Goal: Task Accomplishment & Management: Manage account settings

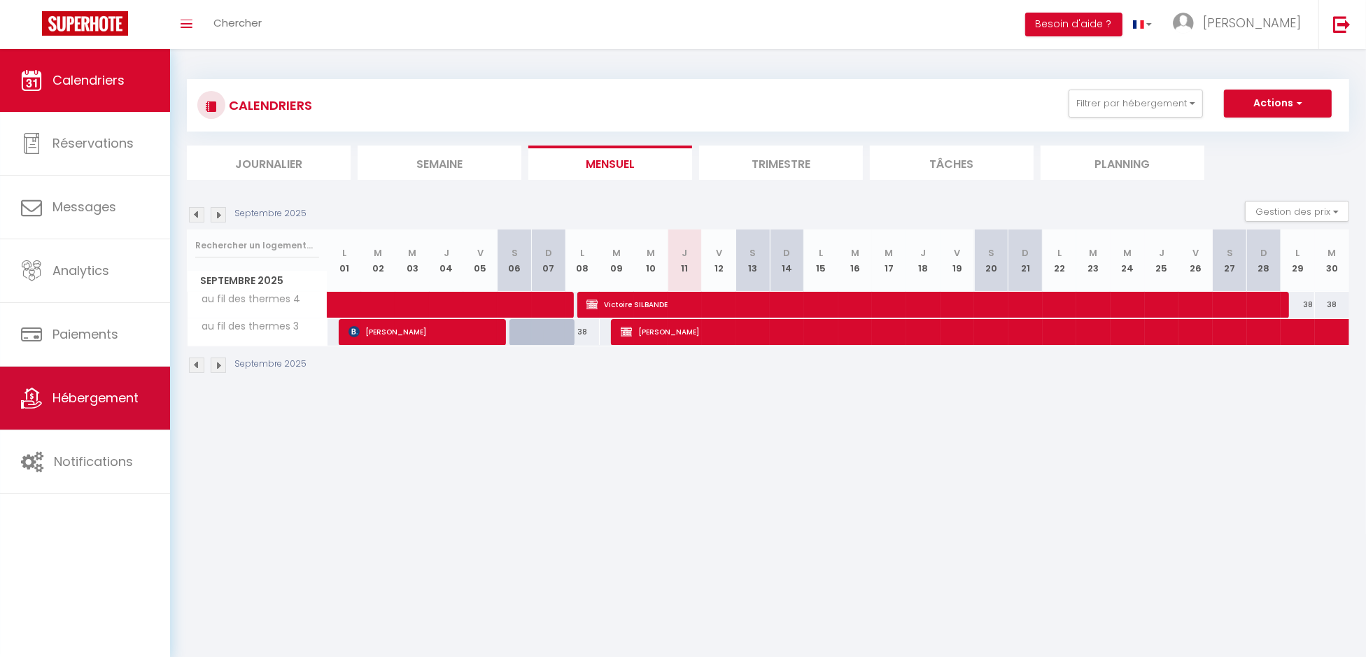
click at [109, 404] on span "Hébergement" at bounding box center [95, 397] width 86 height 17
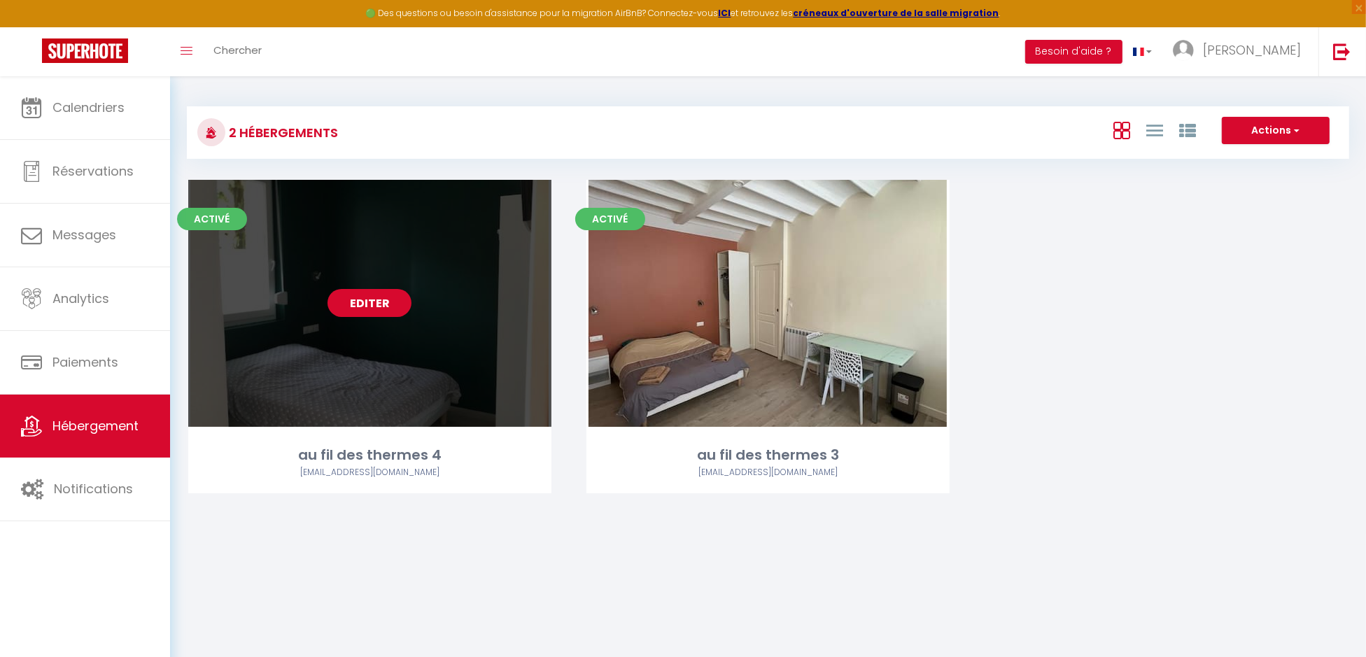
click at [367, 306] on link "Editer" at bounding box center [369, 303] width 84 height 28
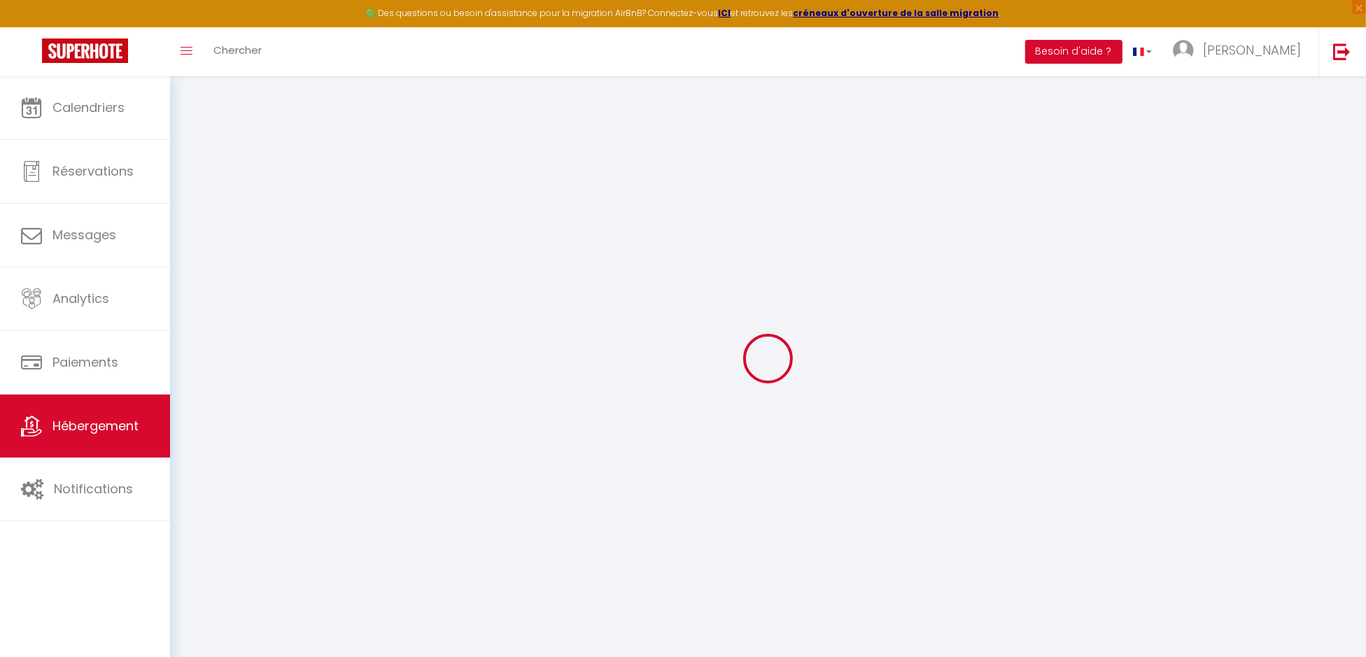
select select "+ 15 %"
select select "+ 19 %"
select select "+ 2 %"
select select
checkbox input "false"
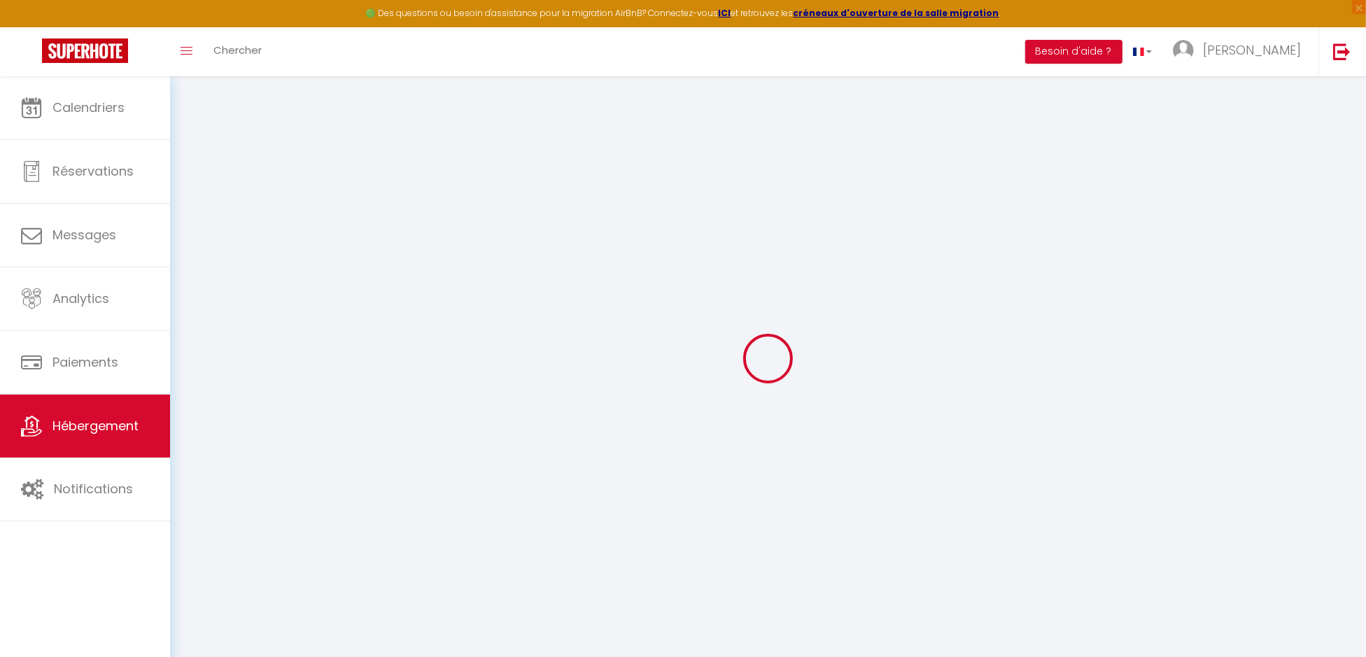
checkbox input "false"
select select
checkbox input "false"
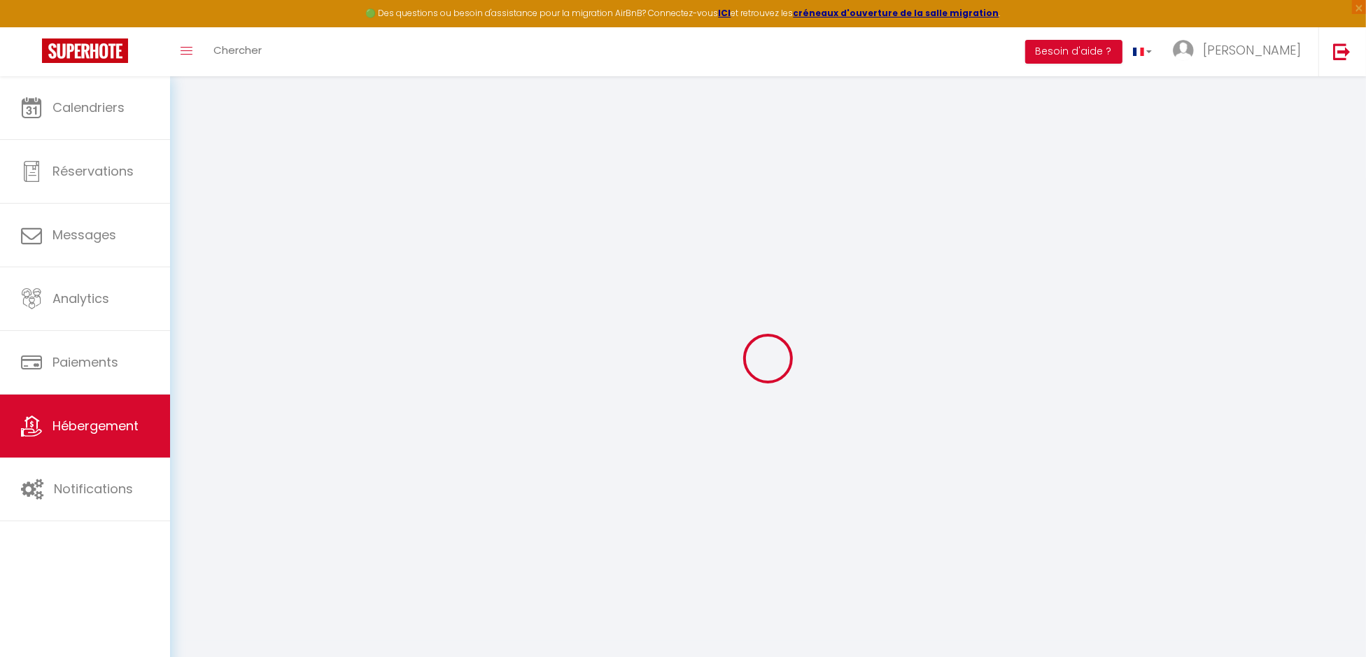
checkbox input "false"
select select
select select "EUR"
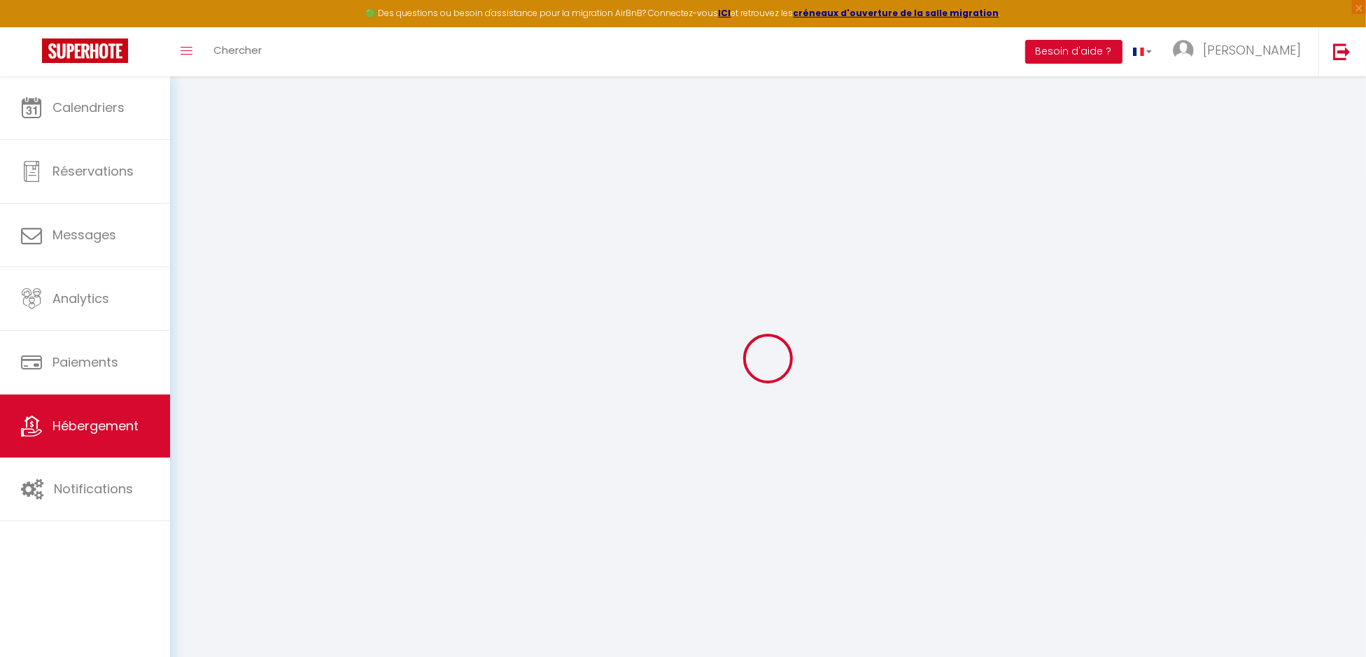
select select
select select "7656-42696199"
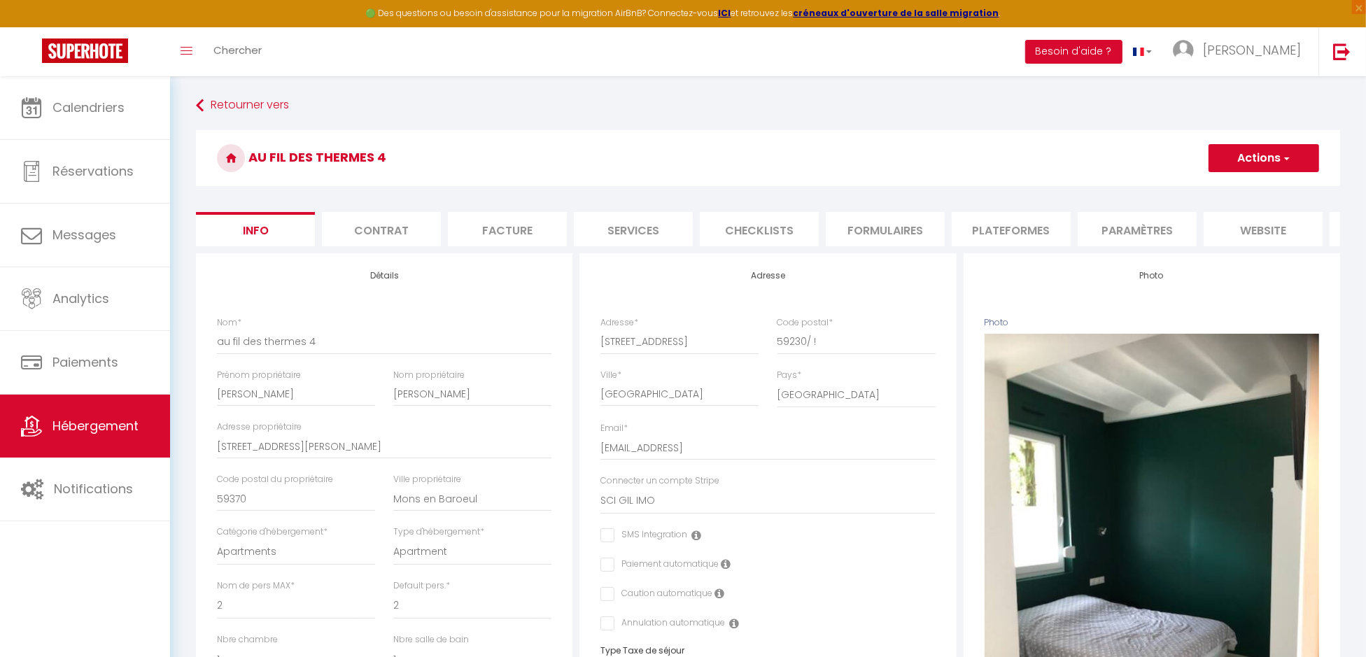
scroll to position [69, 0]
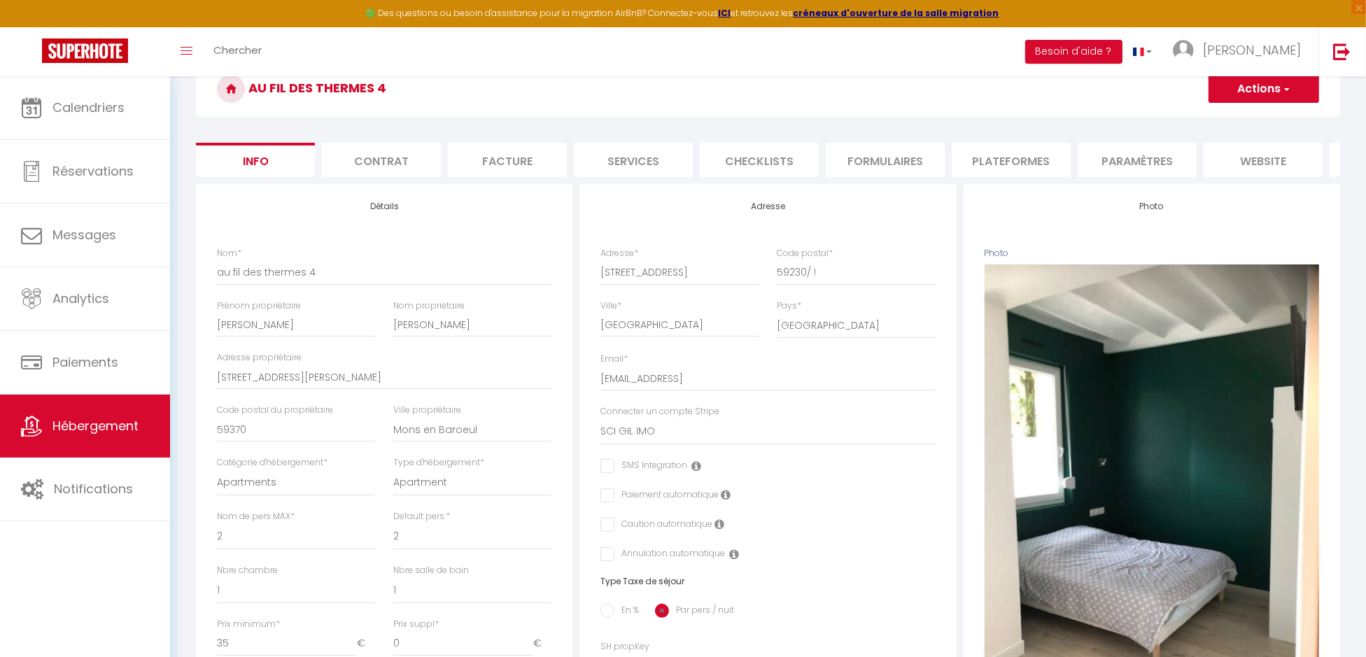
click at [1017, 154] on li "Plateformes" at bounding box center [1011, 160] width 119 height 34
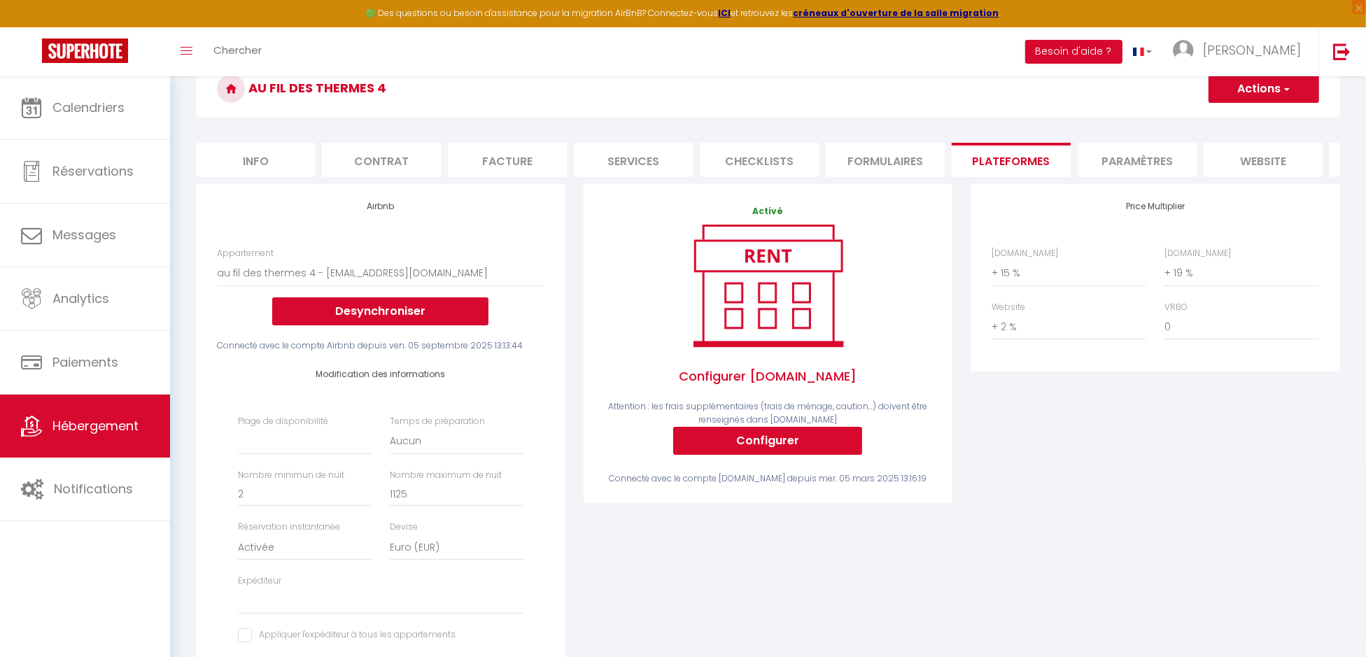
select select
click at [1185, 336] on select "0 + 1 % + 2 % + 3 % + 4 % + 5 % + 6 % + 7 % + 8 % + 9 %" at bounding box center [1241, 326] width 155 height 27
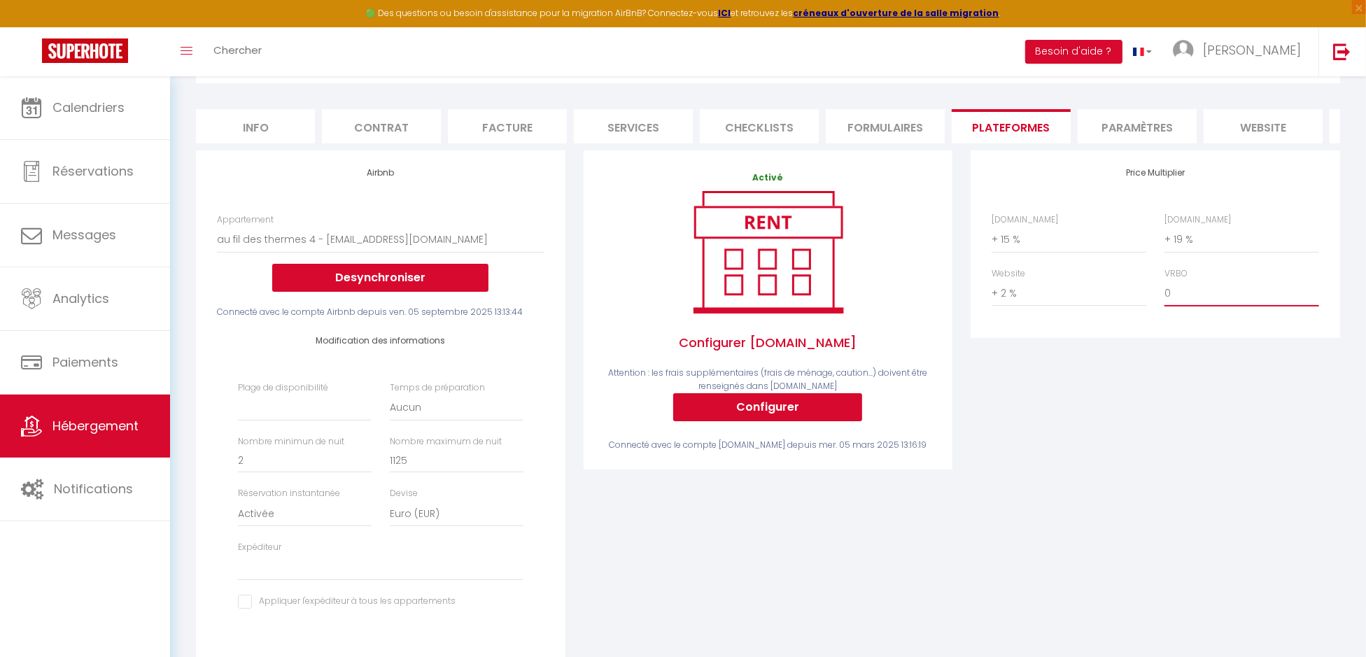
scroll to position [69, 0]
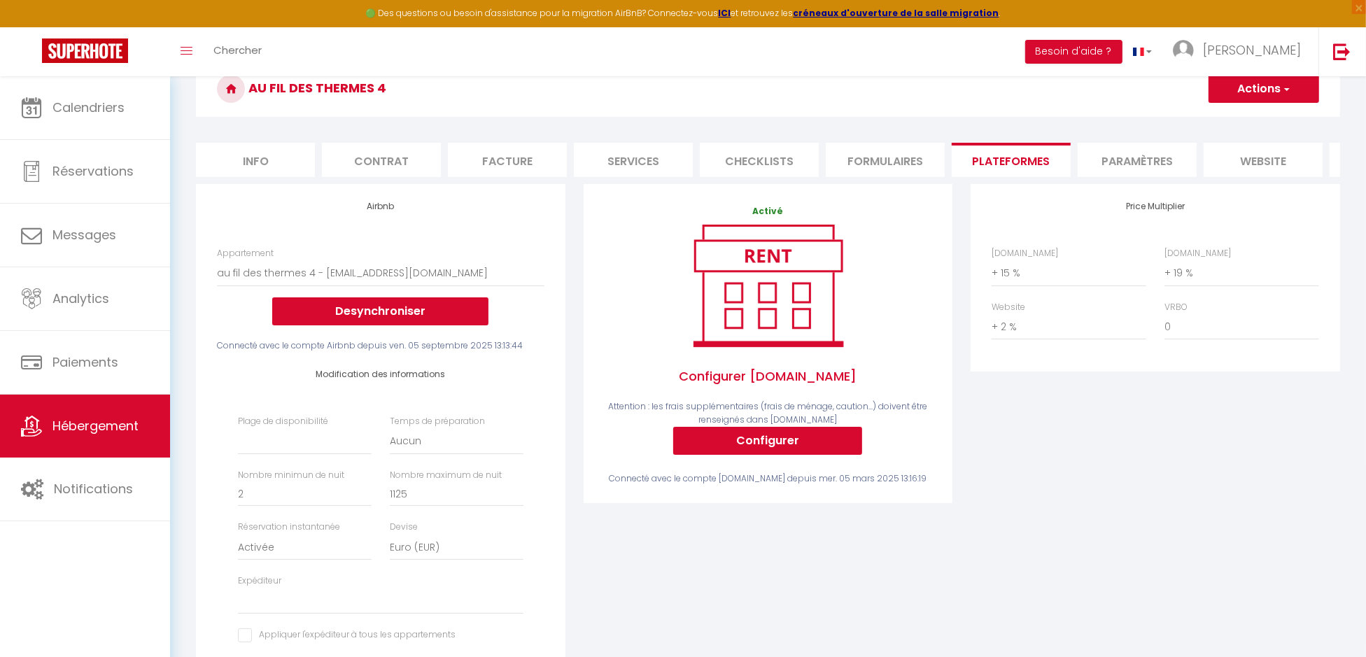
click at [1250, 161] on li "website" at bounding box center [1262, 160] width 119 height 34
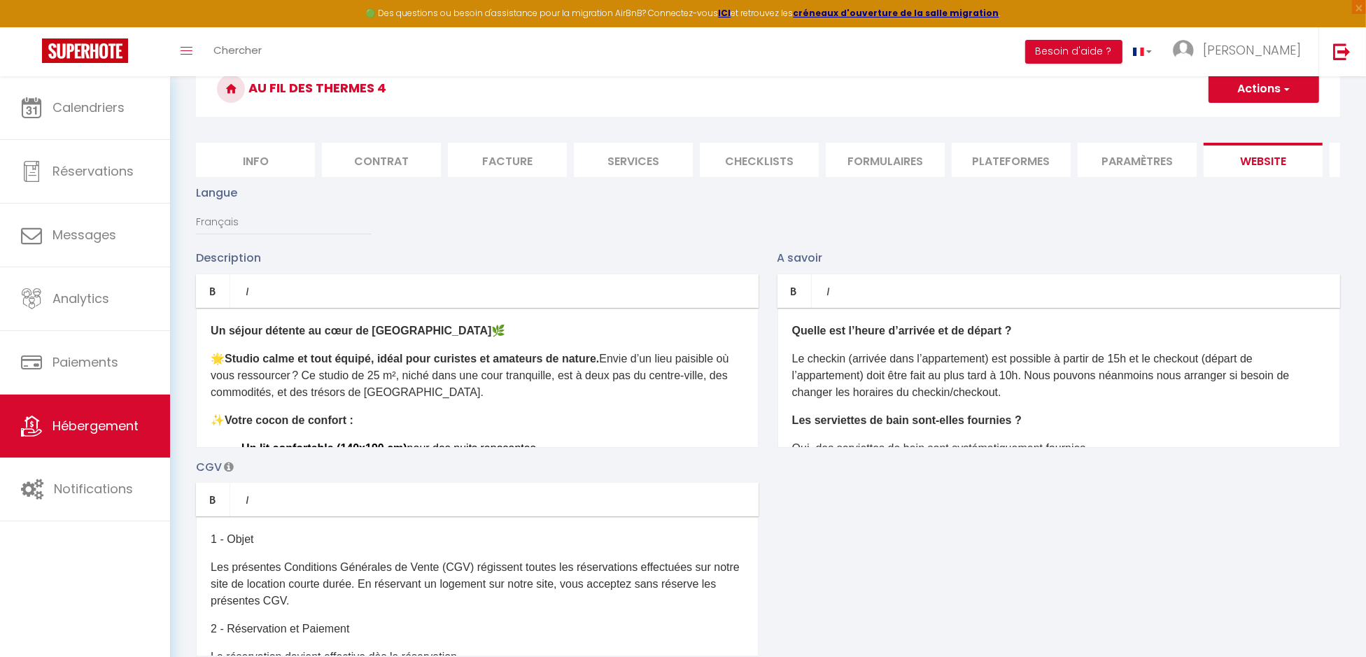
click at [391, 158] on li "Contrat" at bounding box center [381, 160] width 119 height 34
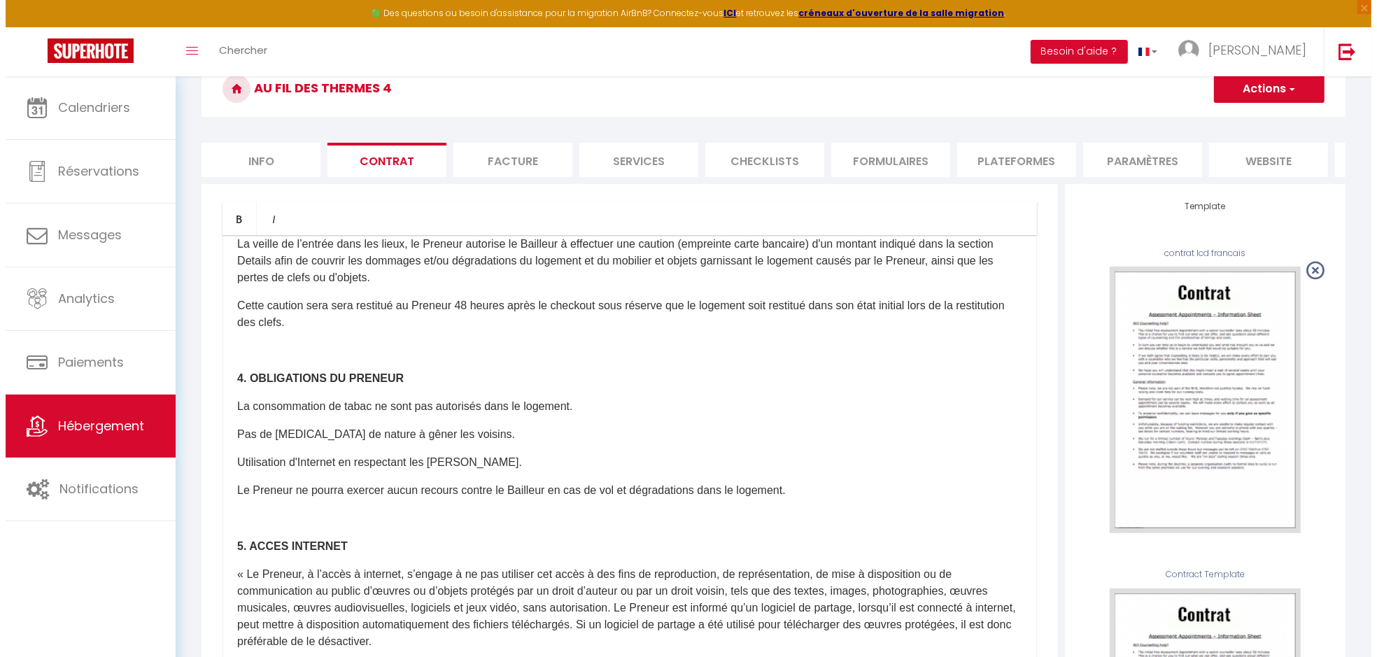
scroll to position [244, 0]
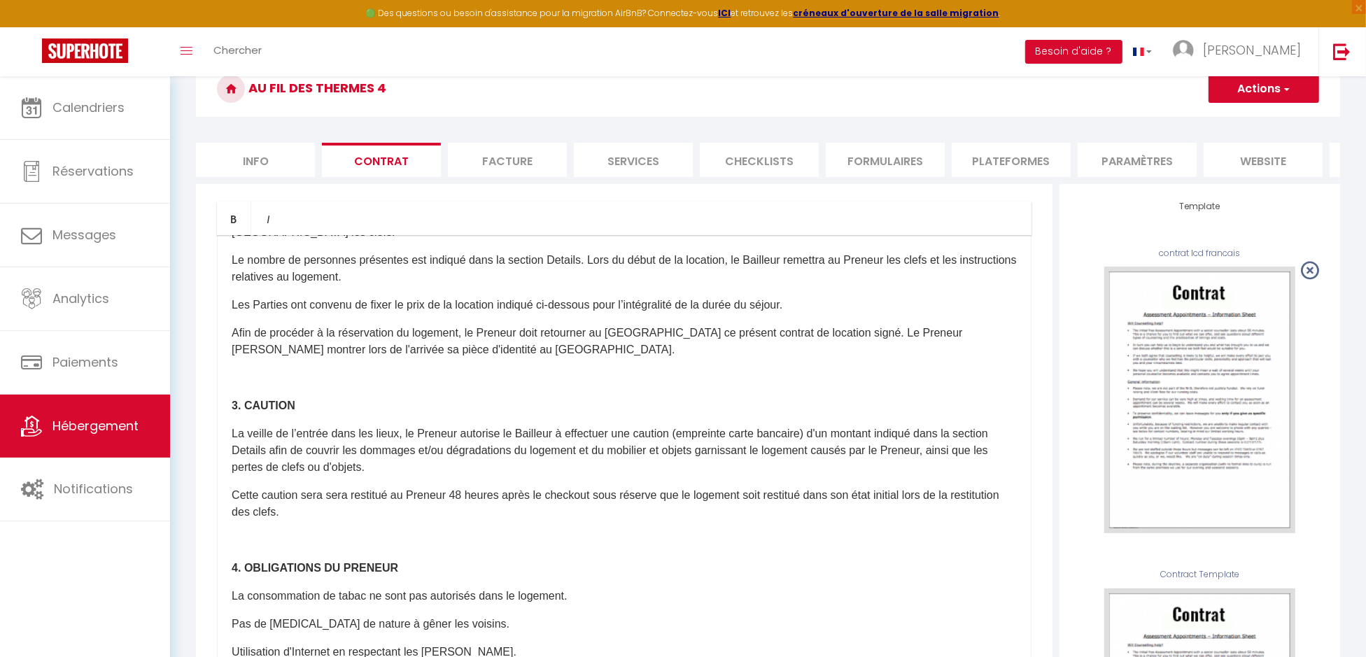
click at [622, 157] on li "Services" at bounding box center [633, 160] width 119 height 34
select select
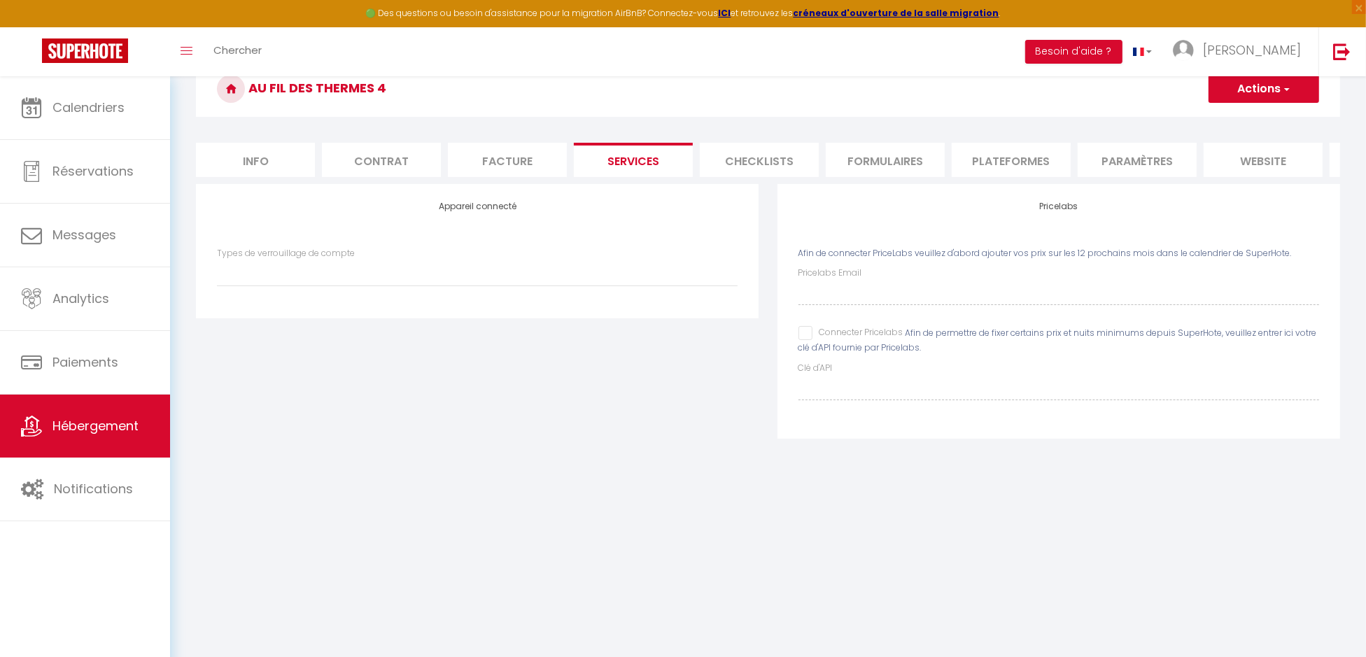
click at [779, 150] on li "Checklists" at bounding box center [759, 160] width 119 height 34
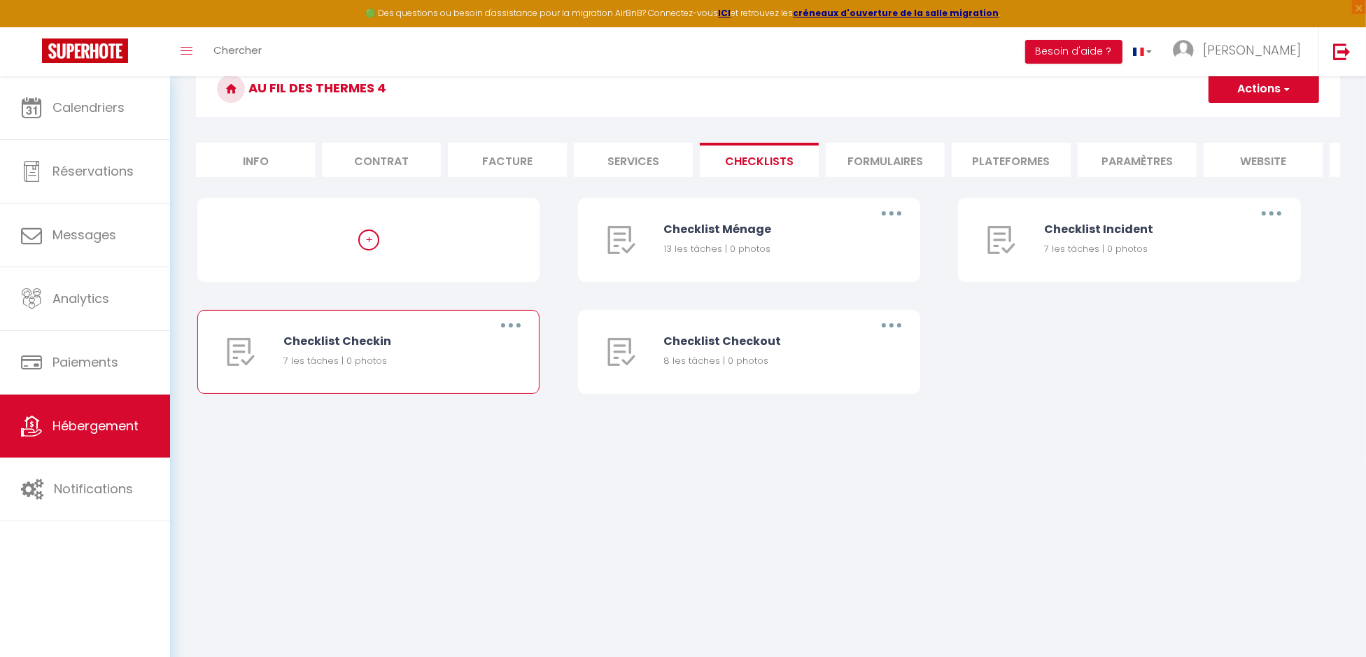
click at [510, 327] on icon "button" at bounding box center [511, 325] width 4 height 4
click at [449, 365] on link "Editer" at bounding box center [475, 358] width 104 height 24
type input "Checklist Checkin"
type input "Procédure à suivre lors du checkin"
select select "3"
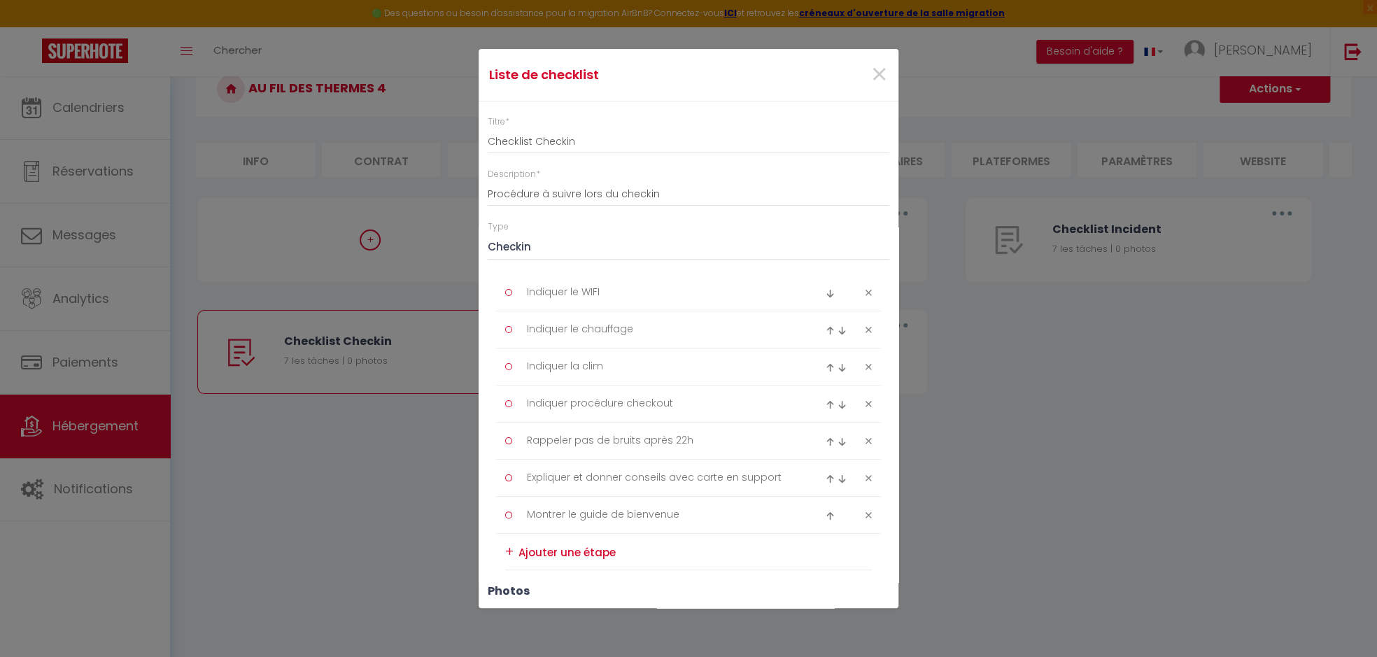
click at [506, 293] on div at bounding box center [508, 292] width 7 height 7
click at [507, 292] on div at bounding box center [508, 292] width 7 height 7
click at [509, 327] on div at bounding box center [508, 329] width 7 height 7
click at [870, 73] on span "×" at bounding box center [878, 75] width 17 height 42
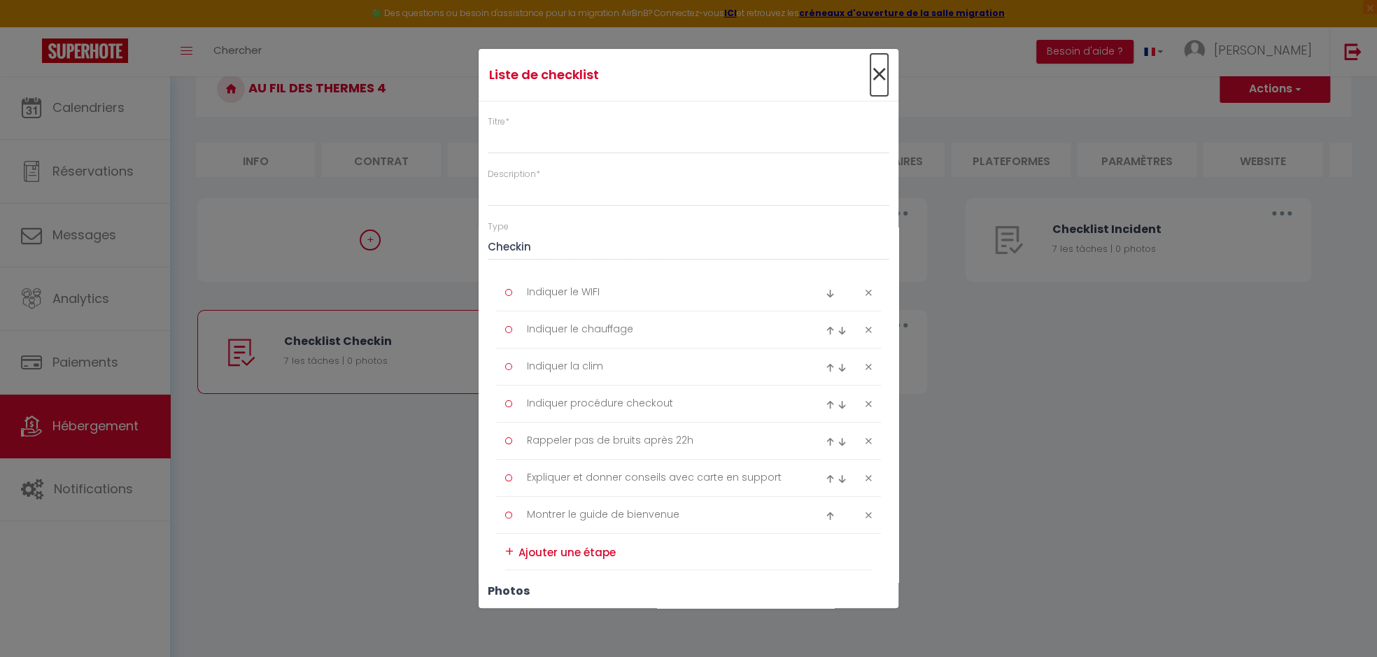
type input "Checklist Checkin"
type input "Procédure à suivre lors du checkin"
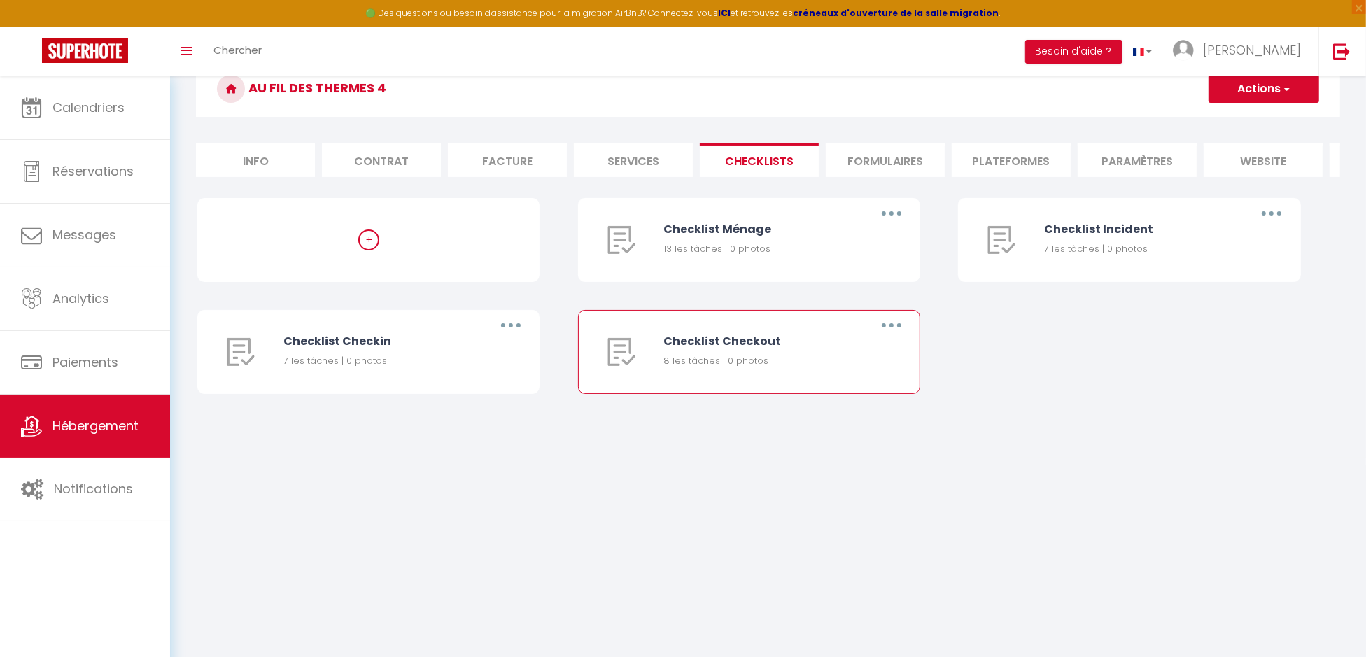
click at [890, 327] on icon "button" at bounding box center [891, 325] width 4 height 4
click at [837, 362] on link "Editer" at bounding box center [855, 358] width 104 height 24
type input "Checklist Checkout"
type input "Procédure à suivre lors du checkout"
type textarea "Prendre carte d'identité en photo"
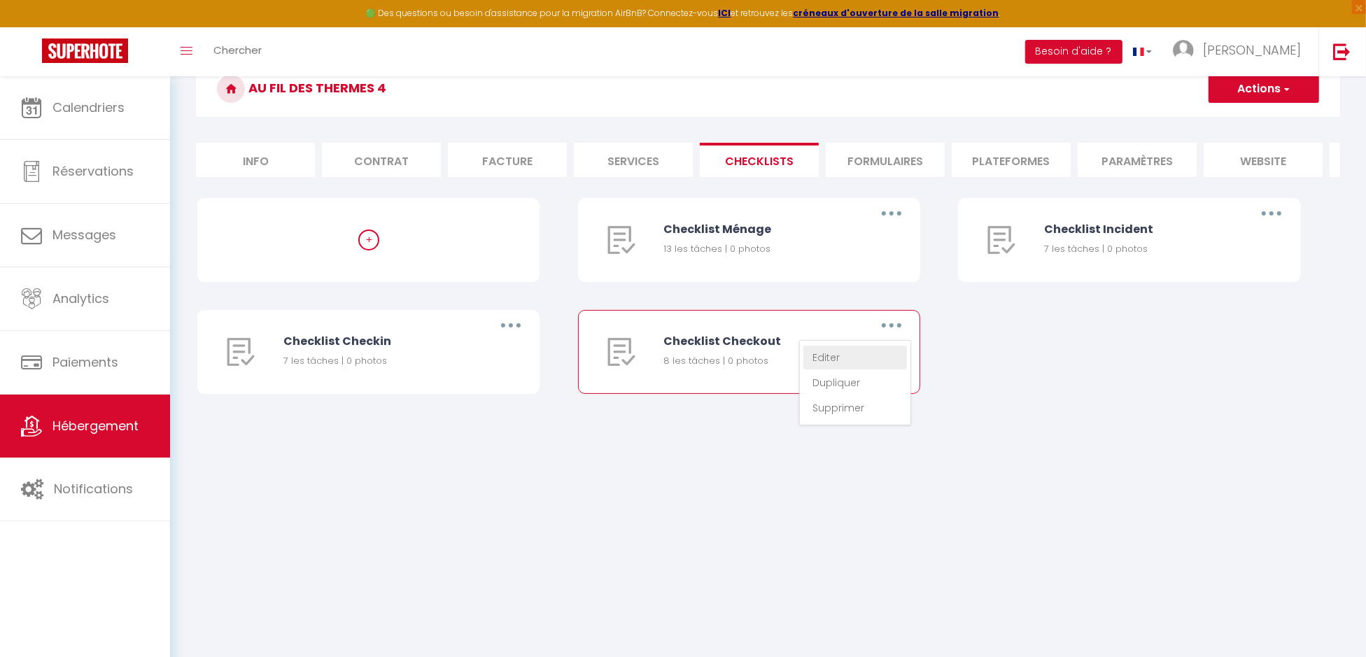
type textarea "Expliquer et donner conseils avec carte en support"
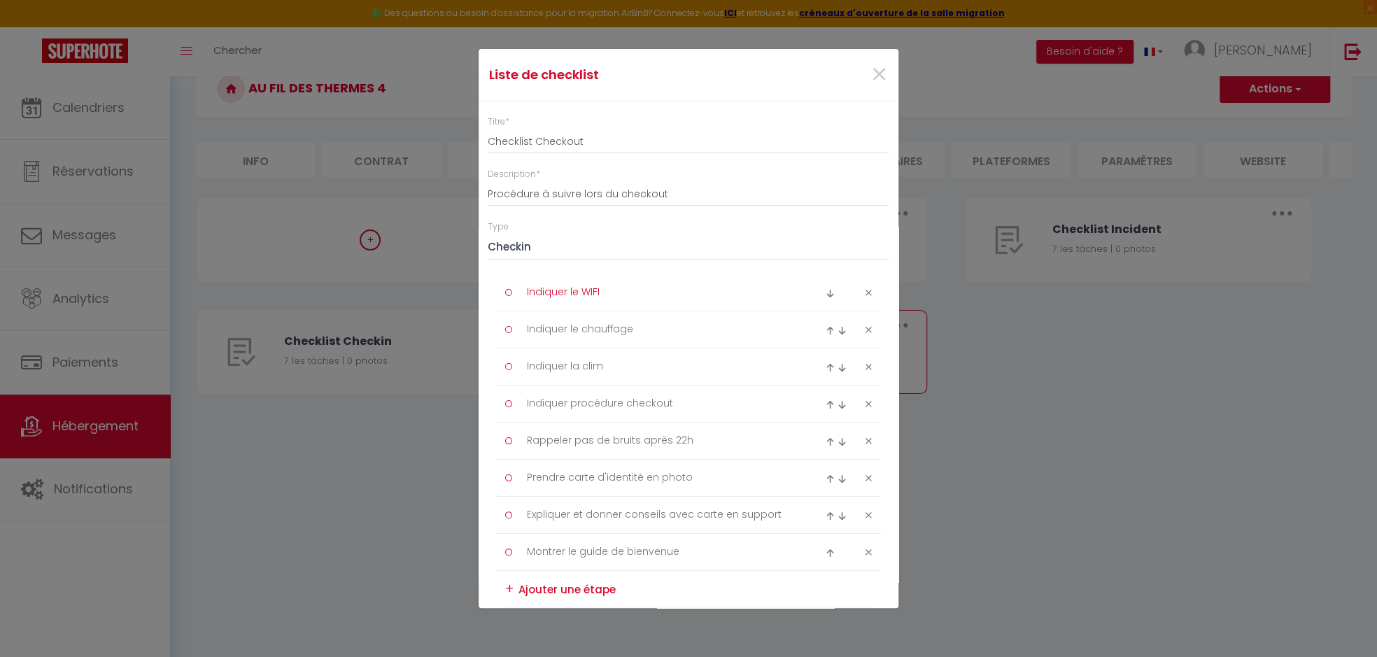
click at [595, 292] on textarea "Indiquer le WIFI" at bounding box center [660, 292] width 287 height 22
click at [872, 74] on span "×" at bounding box center [878, 75] width 17 height 42
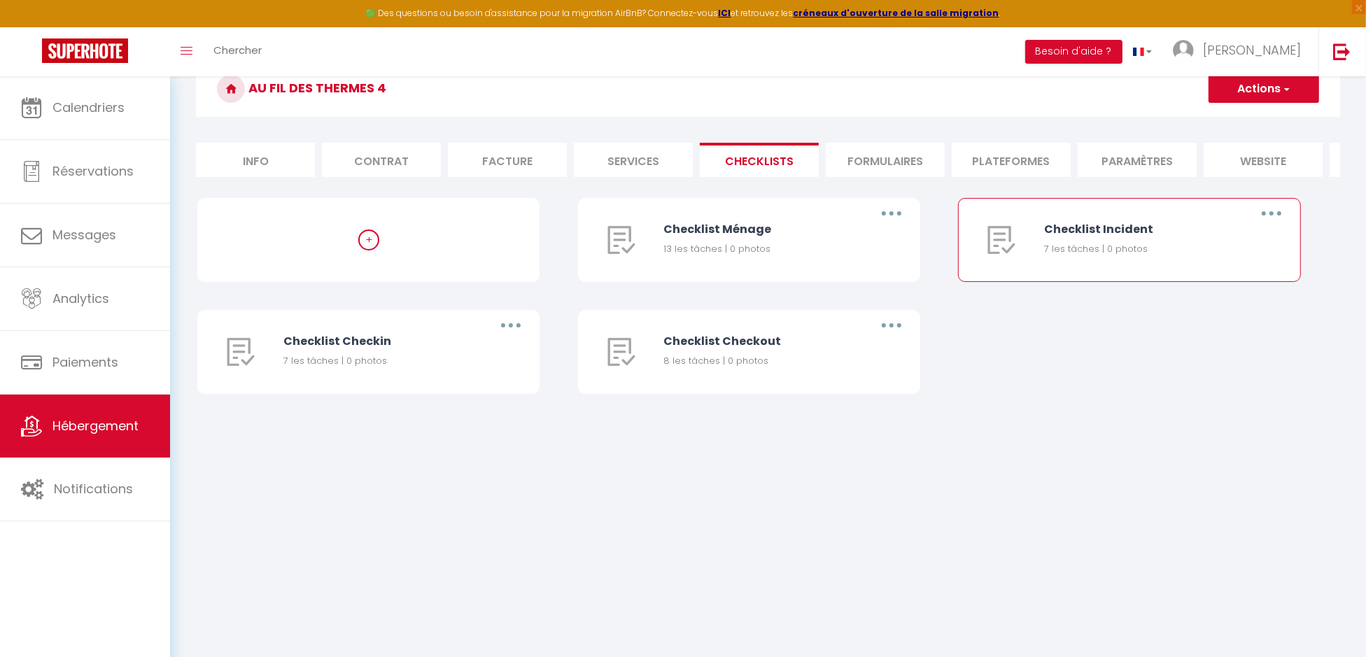
click at [1275, 224] on button "button" at bounding box center [1271, 213] width 39 height 22
click at [1207, 254] on link "Editer" at bounding box center [1235, 246] width 104 height 24
type input "Checklist Incident"
type input "Procédure à suivre en cas d'incident"
select select "2"
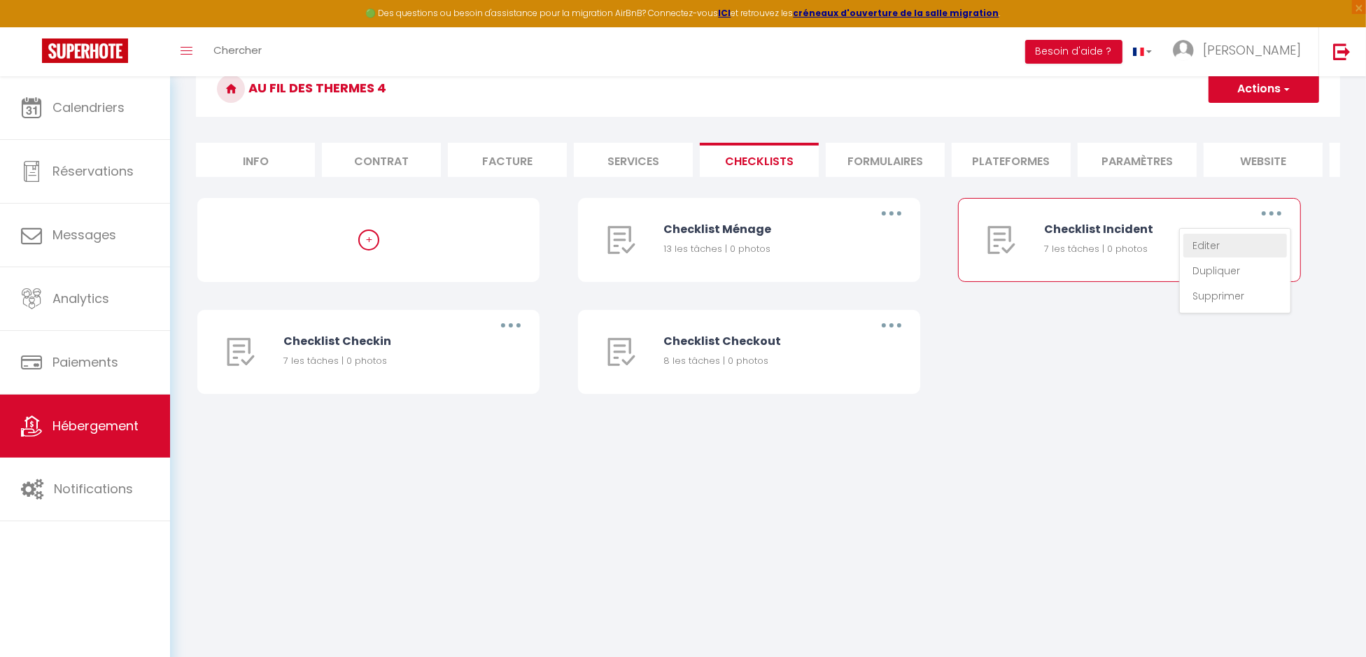
type textarea "Noter l'heure"
type textarea "Prendre des photos de chaque pièce"
type textarea "Prendre une vidéo globale"
type textarea "Créer la fiche incident avec un commentaire"
type textarea "Appeler la plateforme pour le signaler par écrit"
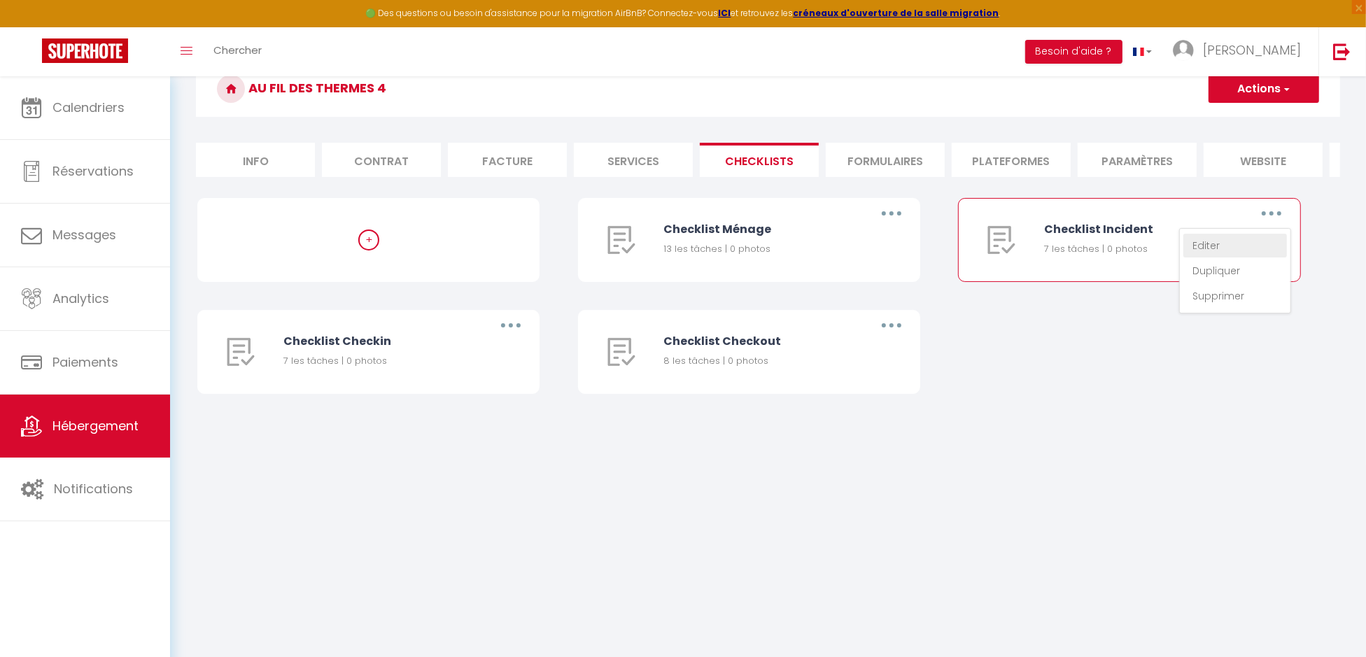
type textarea "Prévenir le voyageur par écrit"
type textarea "Prendre la caution associée"
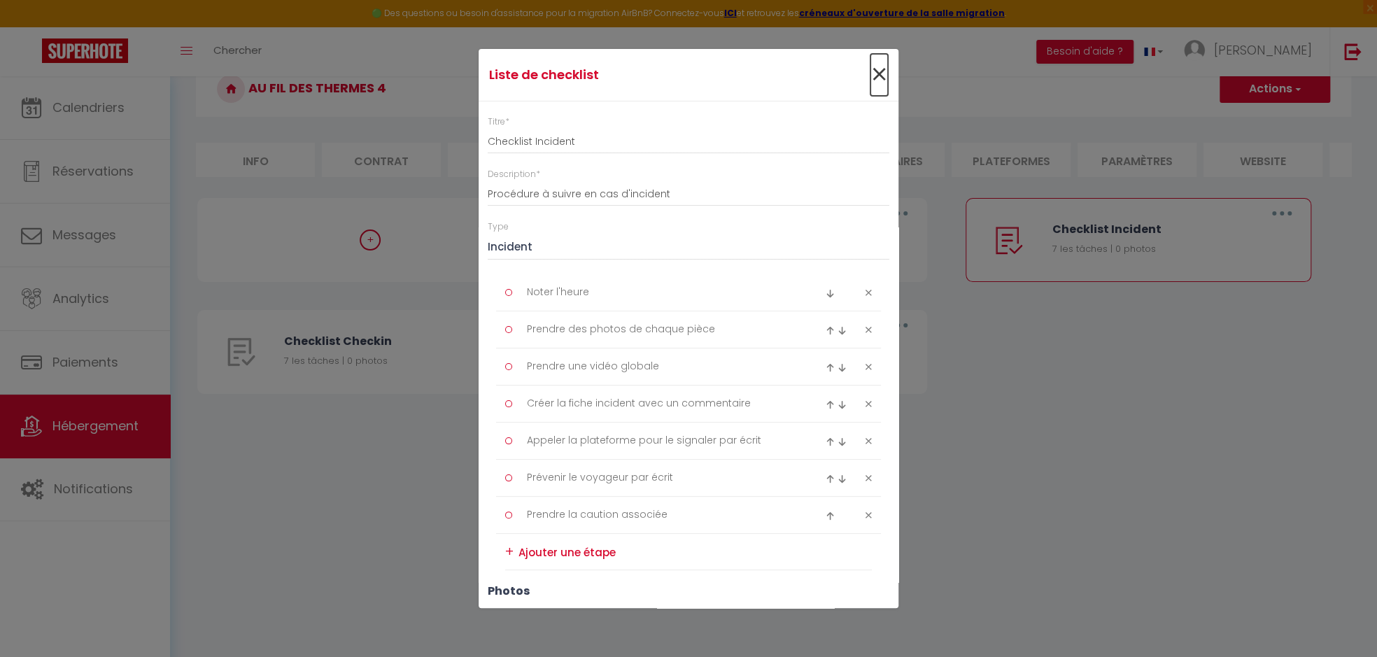
click at [870, 68] on span "×" at bounding box center [878, 75] width 17 height 42
type input "Checklist Incident"
type input "Procédure à suivre en cas d'incident"
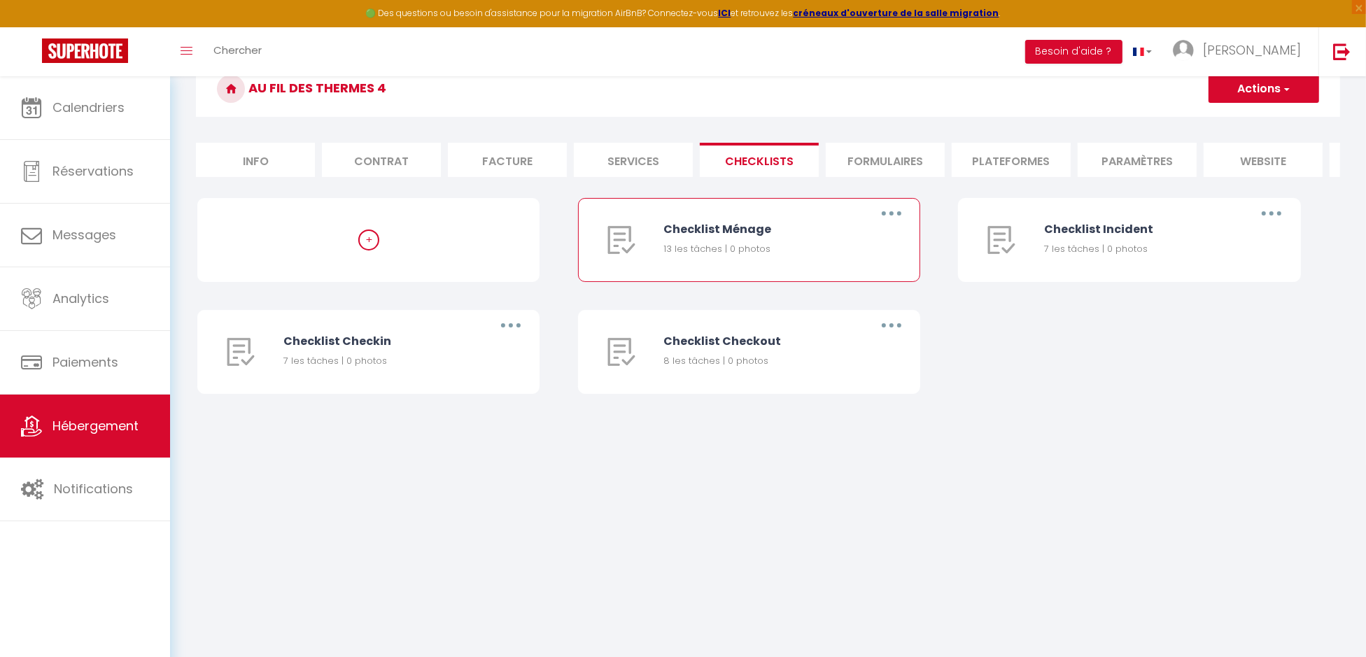
click at [900, 223] on button "button" at bounding box center [891, 213] width 39 height 22
click at [826, 257] on link "Editer" at bounding box center [855, 246] width 104 height 24
type input "Checklist Ménage"
type input "Procédure à suivre à la fin du ménage"
select select "1"
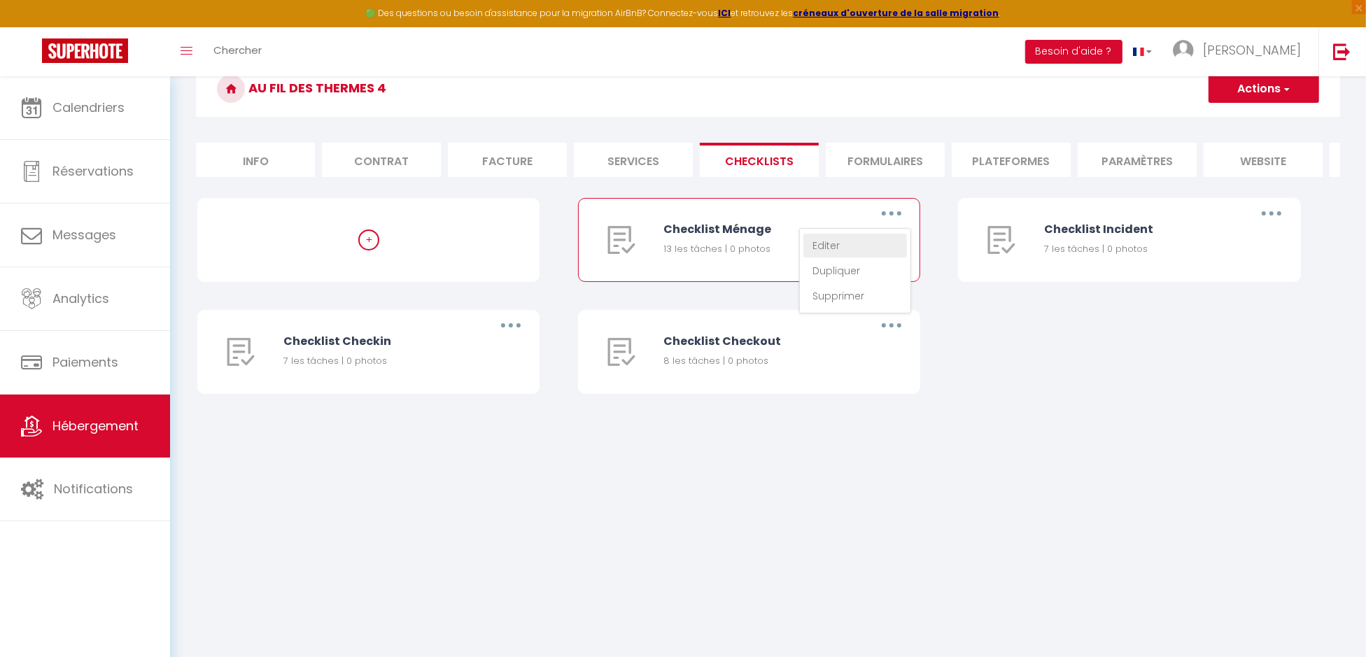
type textarea "Enlever les poubelles"
type textarea "Vérifier pas de cheveux sur les lits"
type textarea "Vérifier pas de poils ou cheveux dans le salon"
type textarea "Vérifier pas de poils ou cheveux dans SDB"
type textarea "Vérifier pas de poils ou cheveux dans cuisine"
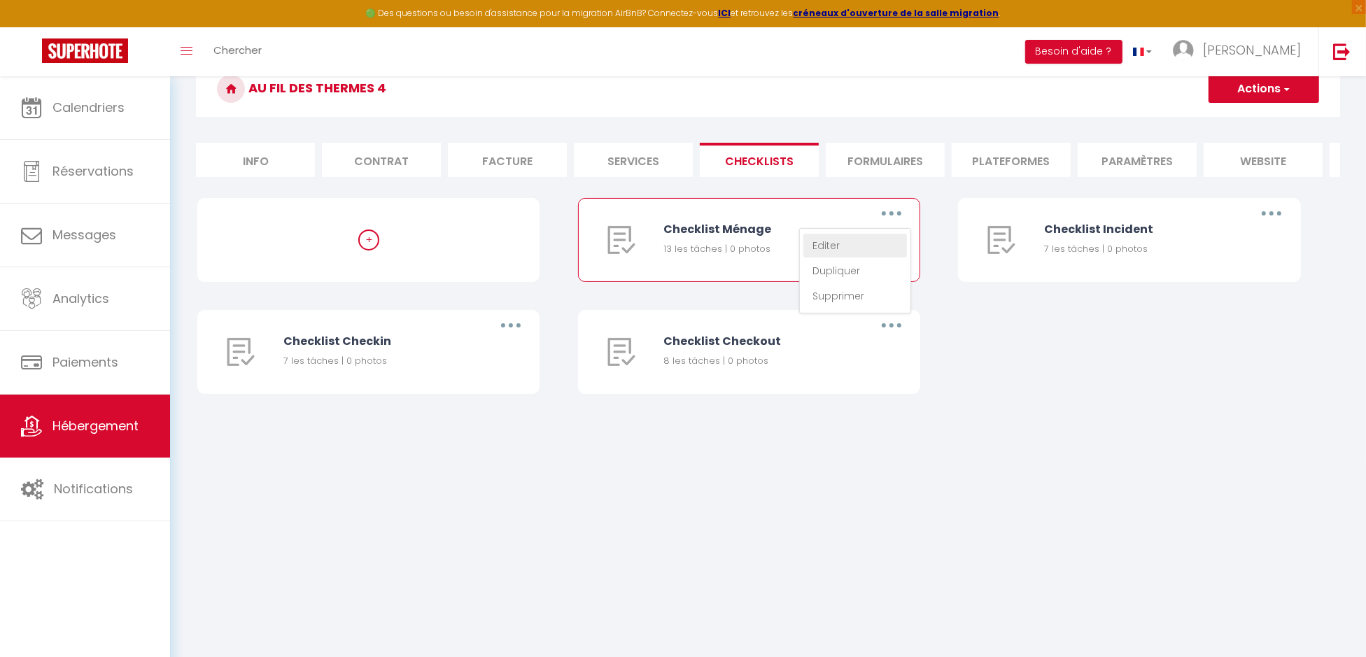
type textarea "Vider machine à café et thé"
type textarea "Vider grille pain"
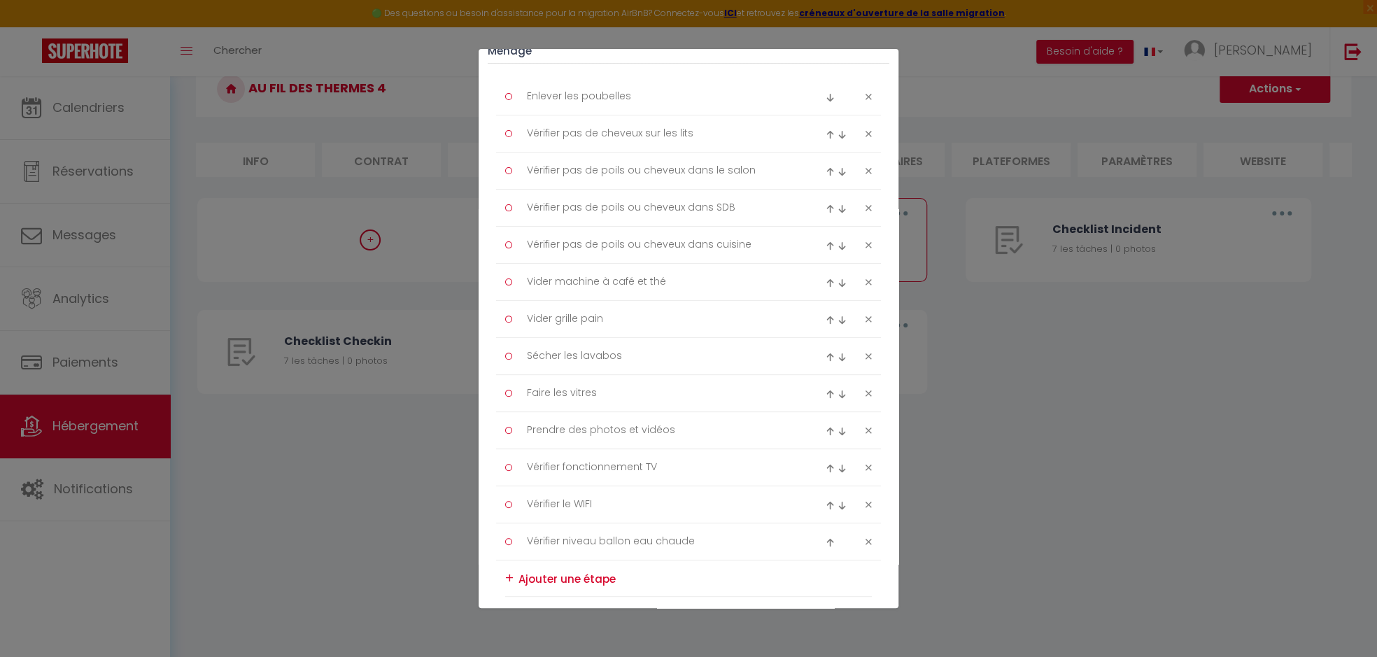
scroll to position [280, 0]
